Goal: Transaction & Acquisition: Purchase product/service

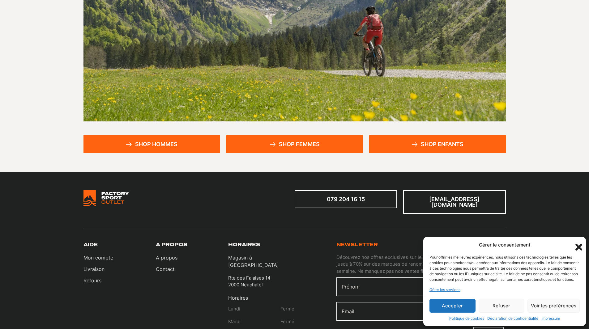
scroll to position [95, 0]
click at [186, 140] on link "Shop hommes" at bounding box center [151, 145] width 137 height 18
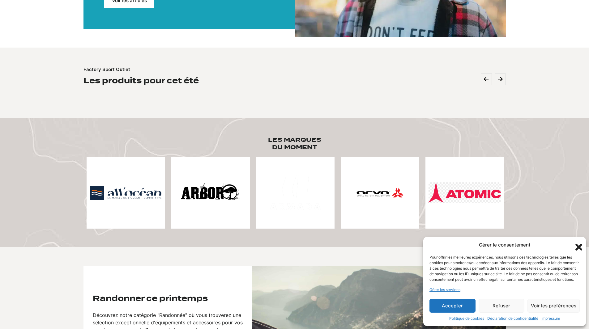
scroll to position [188, 0]
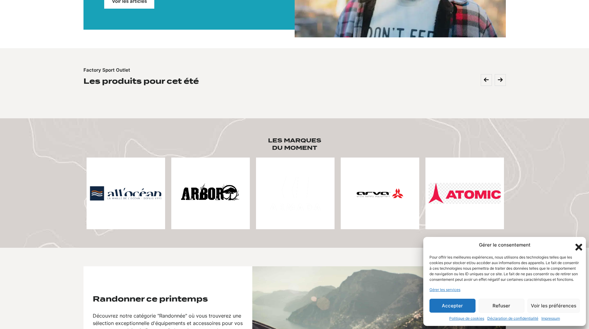
click at [578, 244] on icon "Fermer la boîte de dialogue" at bounding box center [578, 247] width 7 height 7
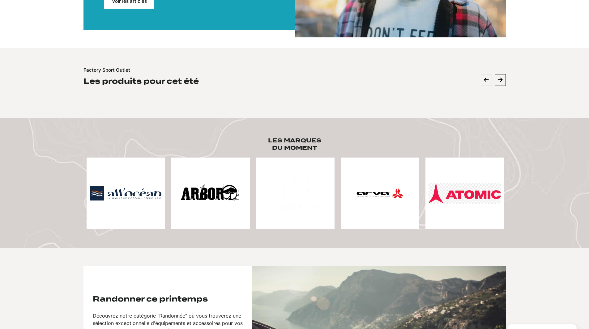
click at [498, 81] on icon at bounding box center [500, 80] width 5 height 6
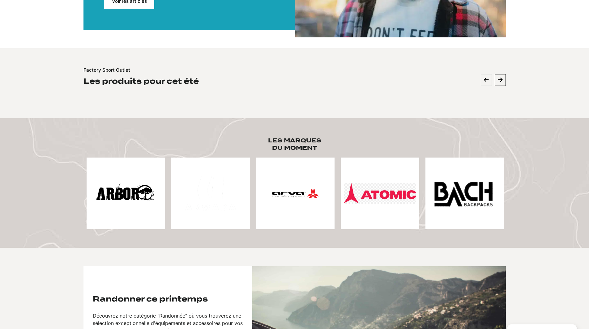
click at [498, 81] on icon at bounding box center [500, 80] width 5 height 6
click at [498, 80] on icon at bounding box center [500, 80] width 5 height 6
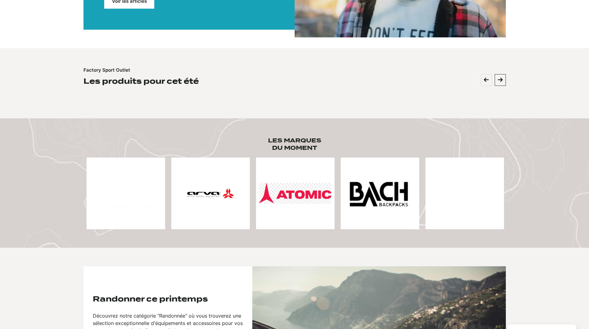
click at [498, 80] on icon at bounding box center [500, 80] width 5 height 6
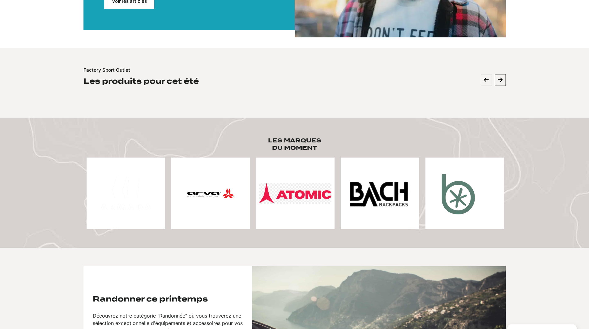
click at [498, 80] on icon at bounding box center [500, 80] width 5 height 6
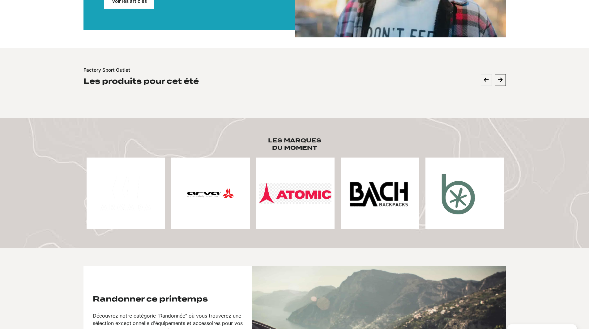
click at [498, 80] on icon at bounding box center [500, 80] width 5 height 6
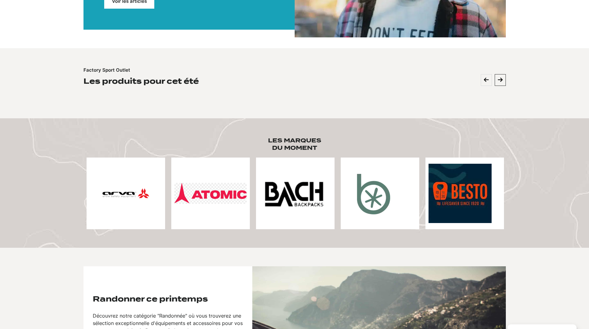
click at [498, 80] on icon at bounding box center [500, 80] width 5 height 6
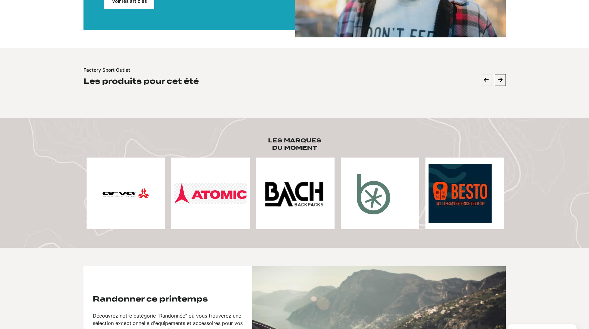
click at [498, 80] on icon at bounding box center [500, 80] width 5 height 6
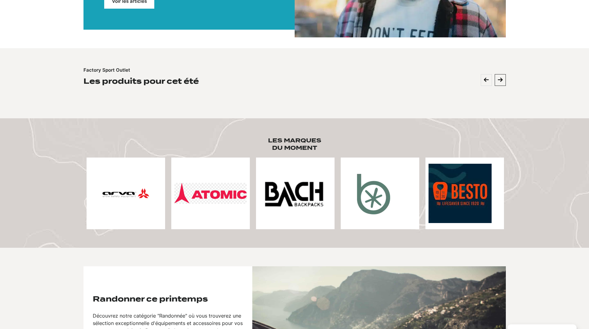
click at [498, 80] on icon at bounding box center [500, 80] width 5 height 6
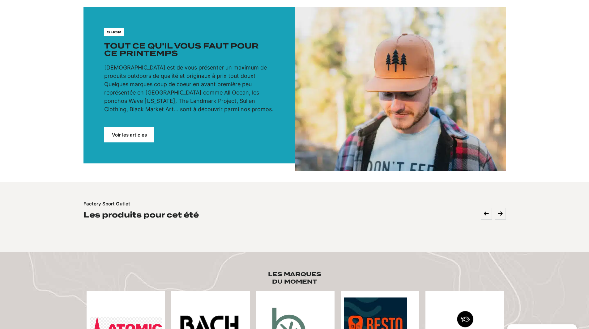
scroll to position [0, 0]
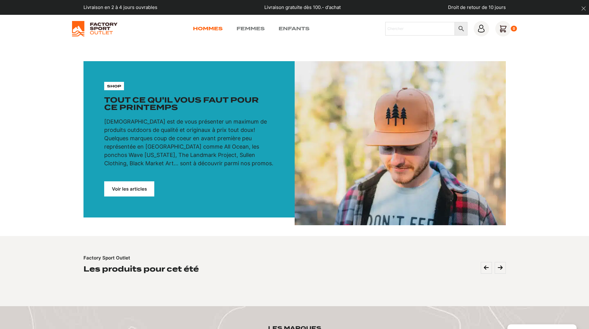
click at [219, 28] on link "Hommes" at bounding box center [208, 28] width 30 height 7
click at [127, 188] on link "Voir les articles" at bounding box center [129, 188] width 50 height 15
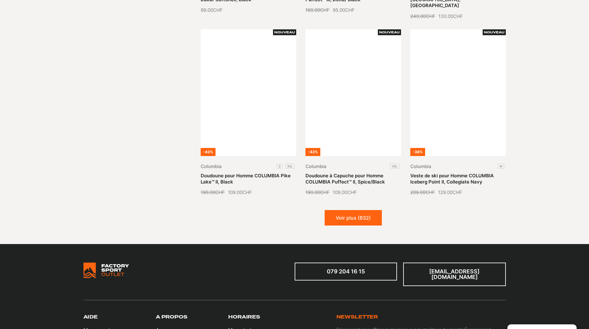
scroll to position [676, 0]
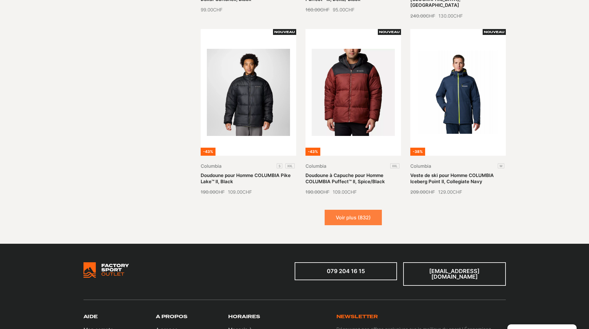
click at [370, 212] on button "Voir plus (832)" at bounding box center [352, 217] width 57 height 15
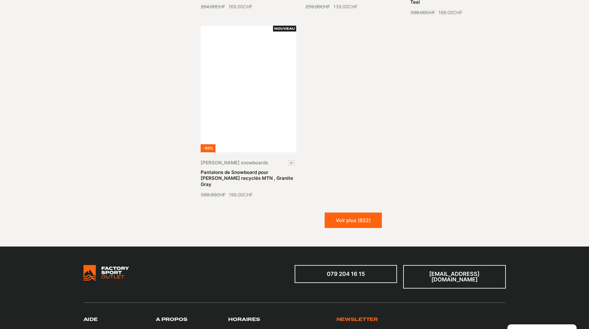
scroll to position [1408, 0]
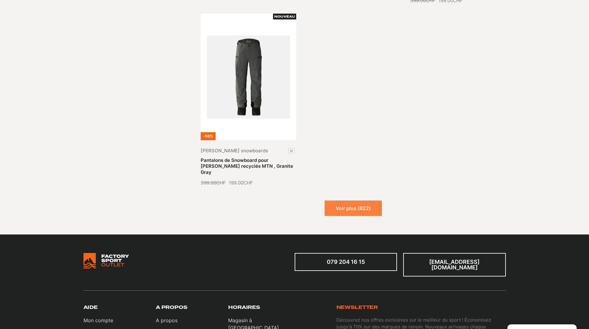
click at [367, 201] on button "Voir plus (822)" at bounding box center [352, 208] width 57 height 15
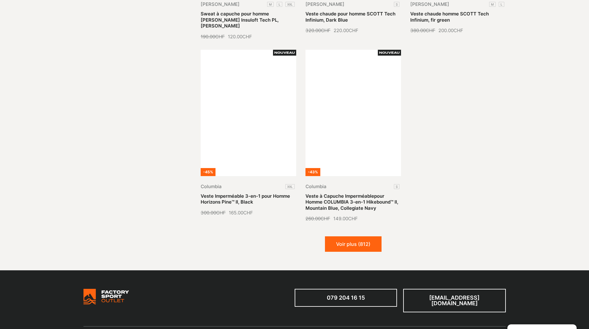
scroll to position [1913, 0]
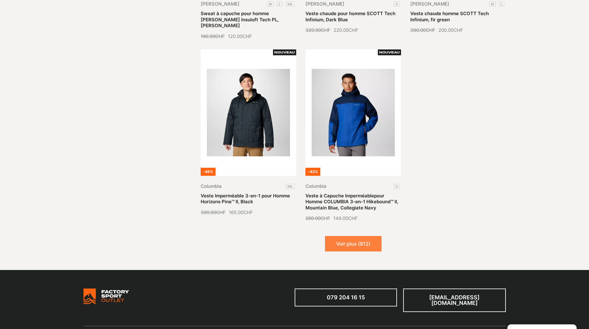
click at [365, 236] on button "Voir plus (812)" at bounding box center [353, 243] width 57 height 15
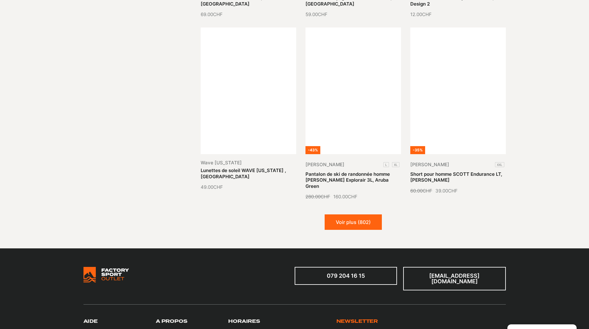
scroll to position [2470, 0]
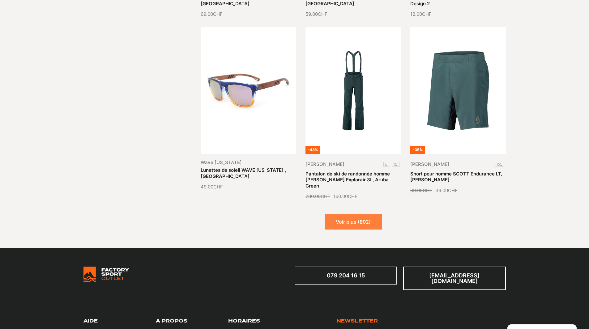
click at [360, 214] on button "Voir plus (802)" at bounding box center [352, 221] width 57 height 15
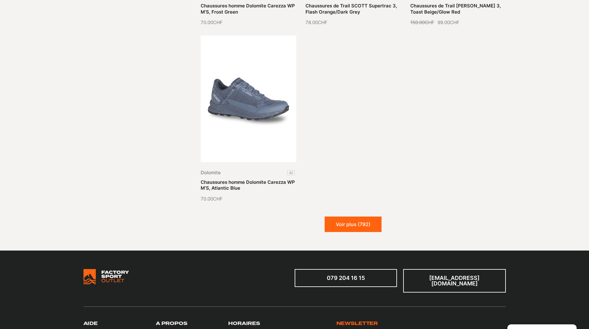
scroll to position [3172, 0]
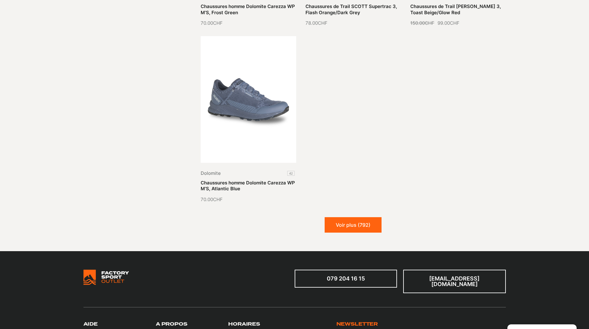
click at [360, 217] on button "Voir plus (792)" at bounding box center [352, 224] width 57 height 15
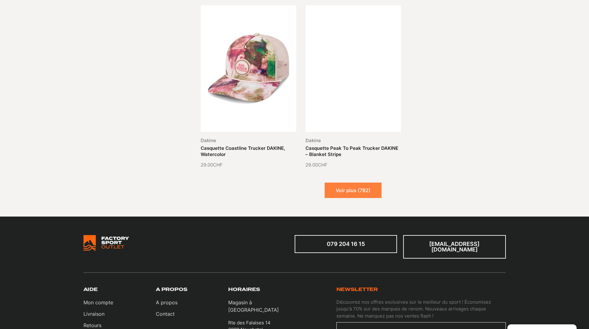
scroll to position [3745, 0]
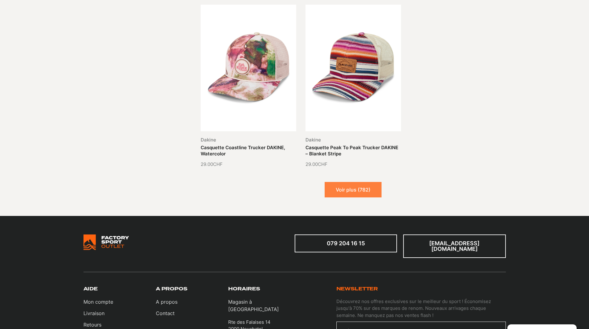
click at [368, 182] on button "Voir plus (782)" at bounding box center [352, 189] width 57 height 15
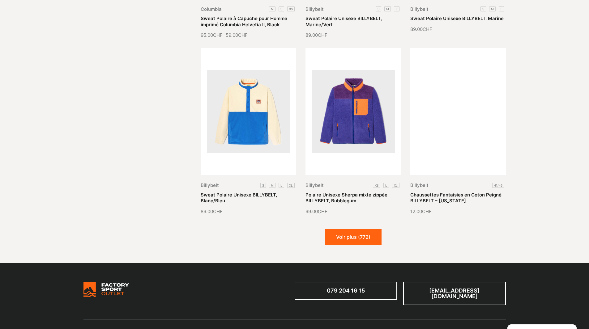
scroll to position [4233, 0]
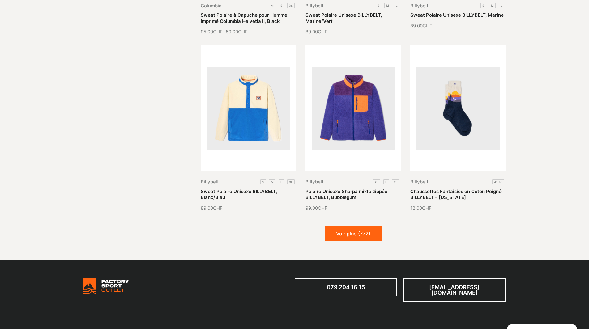
click at [351, 226] on button "Voir plus (772)" at bounding box center [353, 233] width 57 height 15
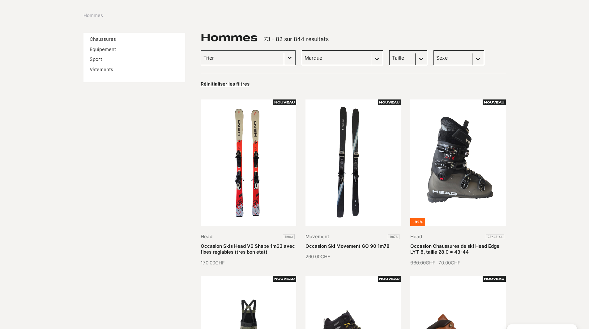
scroll to position [0, 0]
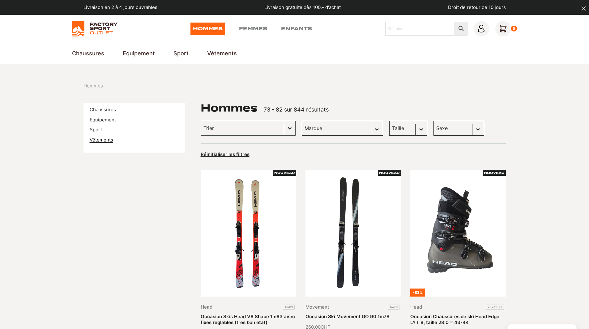
click at [102, 140] on link "Vêtements" at bounding box center [101, 140] width 23 height 6
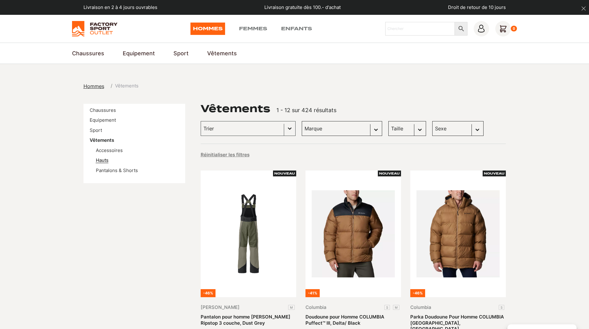
click at [104, 161] on link "Hauts" at bounding box center [102, 160] width 13 height 6
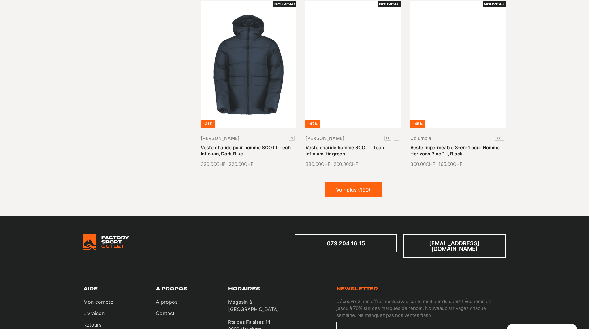
scroll to position [710, 0]
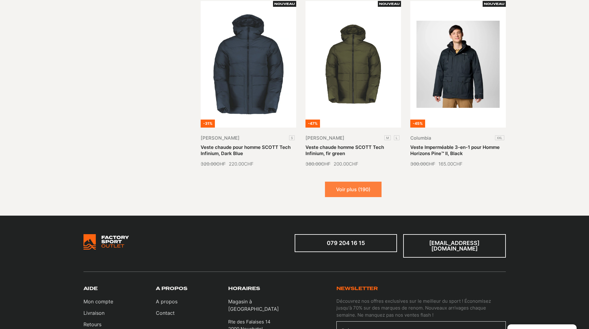
click at [330, 182] on button "Voir plus (190)" at bounding box center [353, 189] width 57 height 15
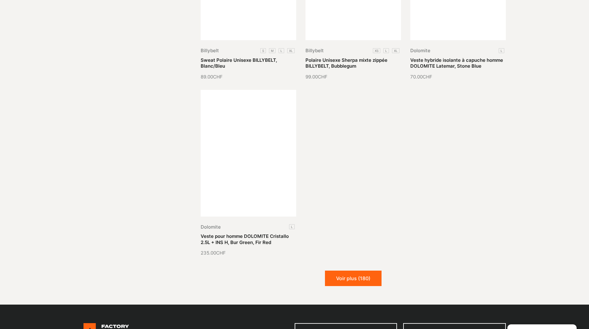
scroll to position [1373, 0]
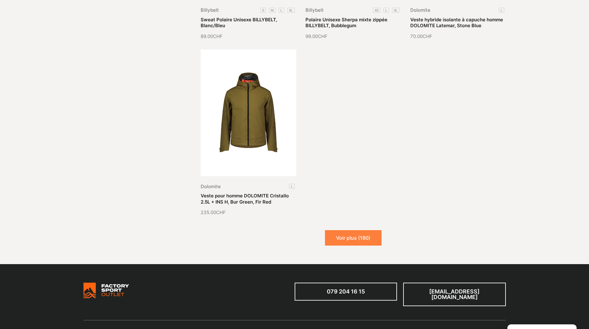
click at [367, 230] on button "Voir plus (180)" at bounding box center [353, 237] width 57 height 15
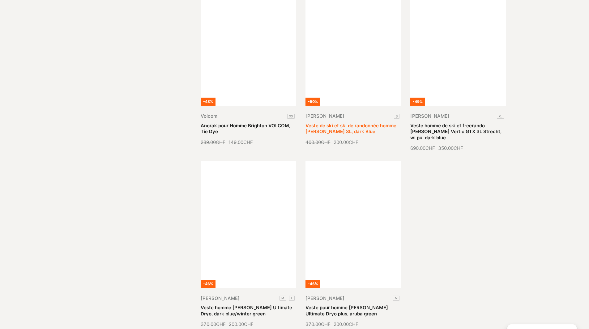
scroll to position [1947, 0]
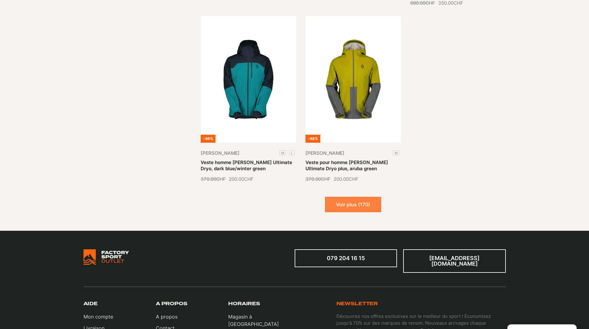
click at [359, 197] on button "Voir plus (170)" at bounding box center [353, 204] width 56 height 15
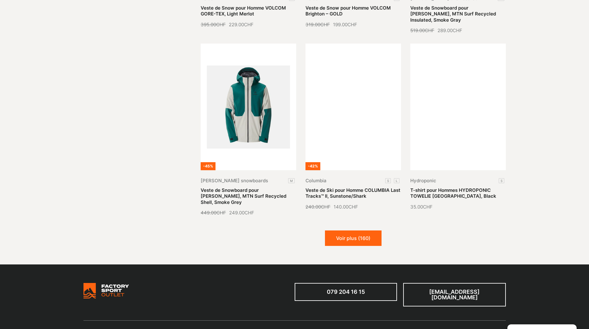
scroll to position [2461, 0]
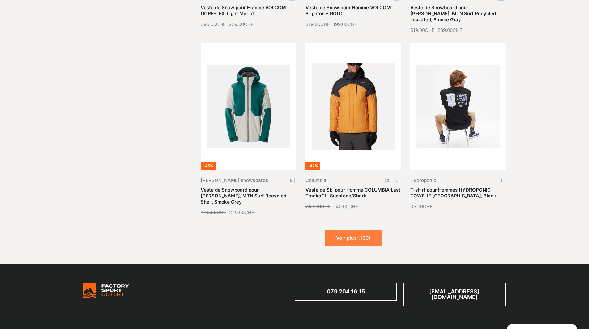
click at [363, 230] on button "Voir plus (160)" at bounding box center [353, 237] width 57 height 15
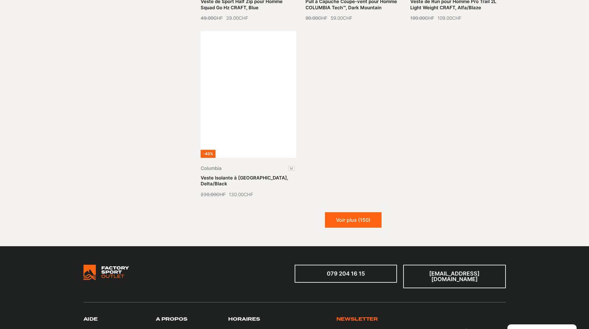
scroll to position [3184, 0]
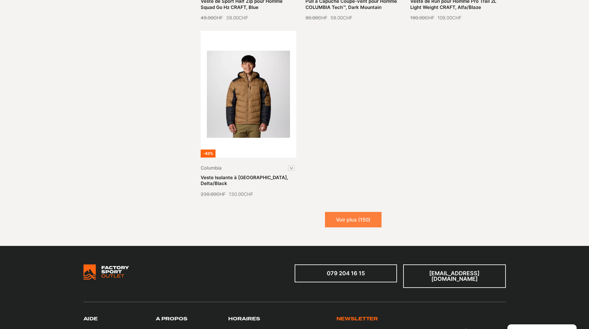
click at [361, 212] on button "Voir plus (150)" at bounding box center [353, 219] width 57 height 15
